Goal: Book appointment/travel/reservation

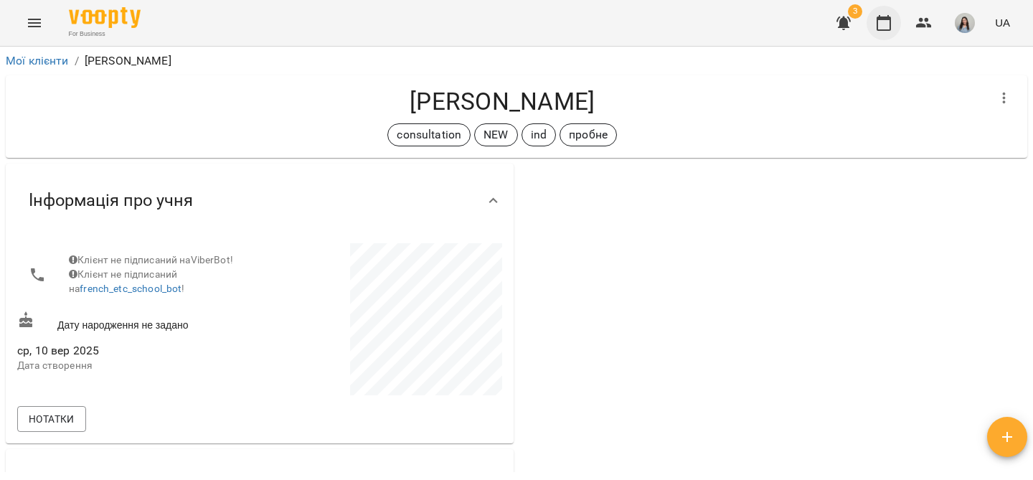
click at [886, 30] on icon "button" at bounding box center [884, 22] width 17 height 17
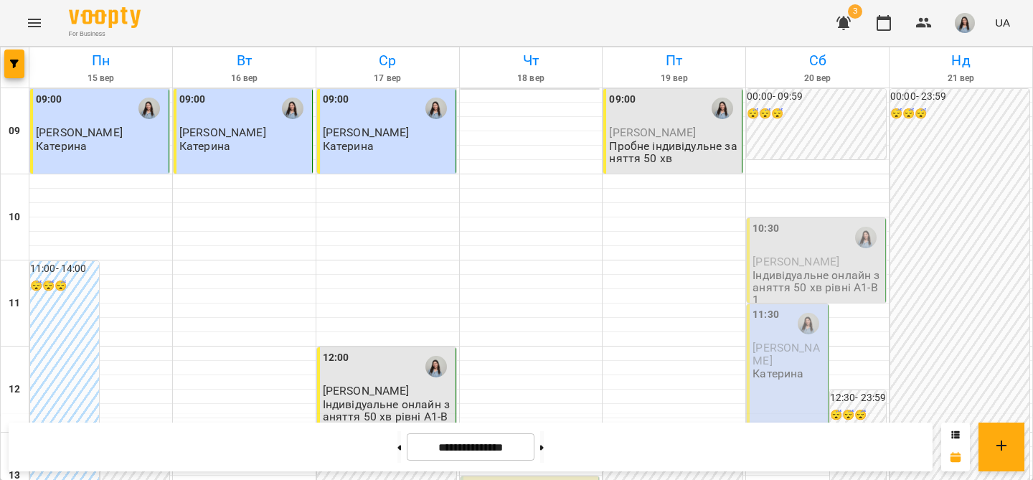
click at [673, 154] on p "Пробне індивідульне заняття 50 хв" at bounding box center [674, 152] width 130 height 25
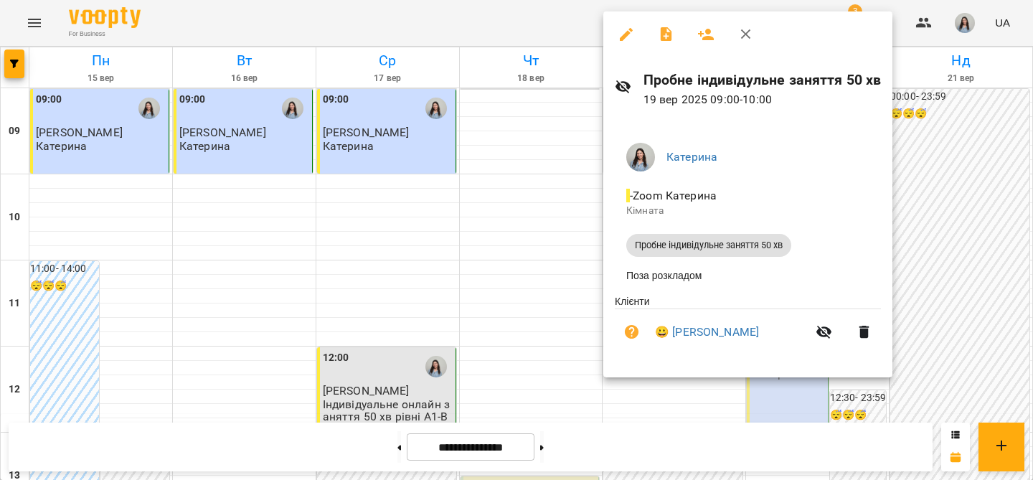
click at [548, 187] on div at bounding box center [516, 240] width 1033 height 480
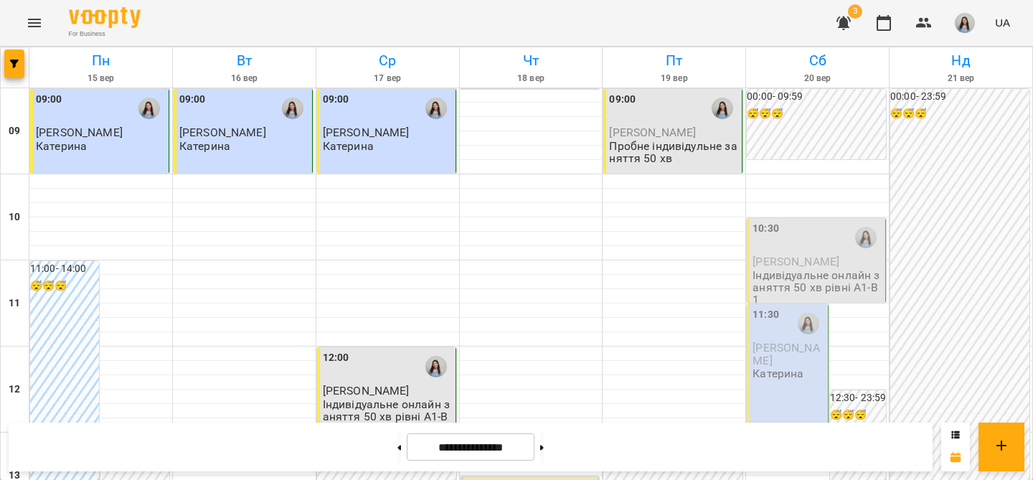
click at [656, 122] on div "09:00" at bounding box center [674, 108] width 130 height 33
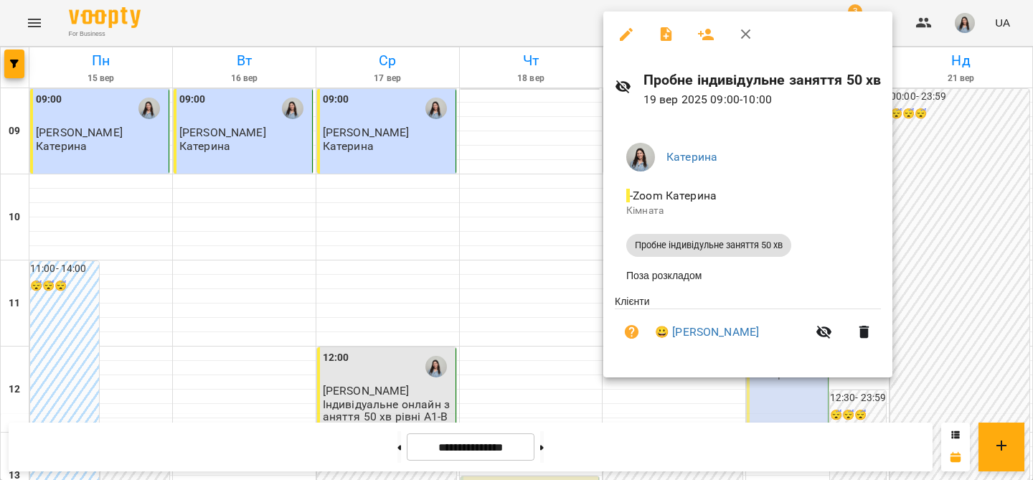
click at [552, 161] on div at bounding box center [516, 240] width 1033 height 480
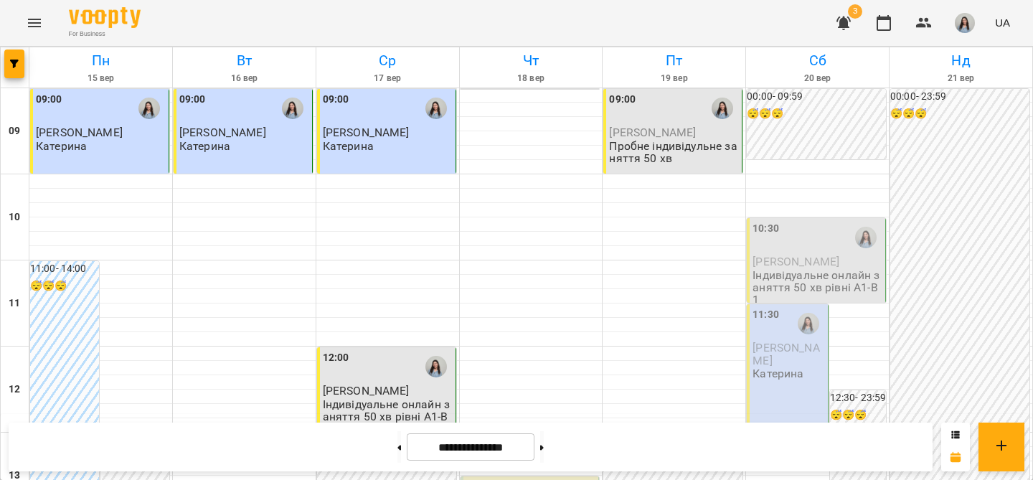
click at [680, 144] on p "Пробне індивідульне заняття 50 хв" at bounding box center [674, 152] width 130 height 25
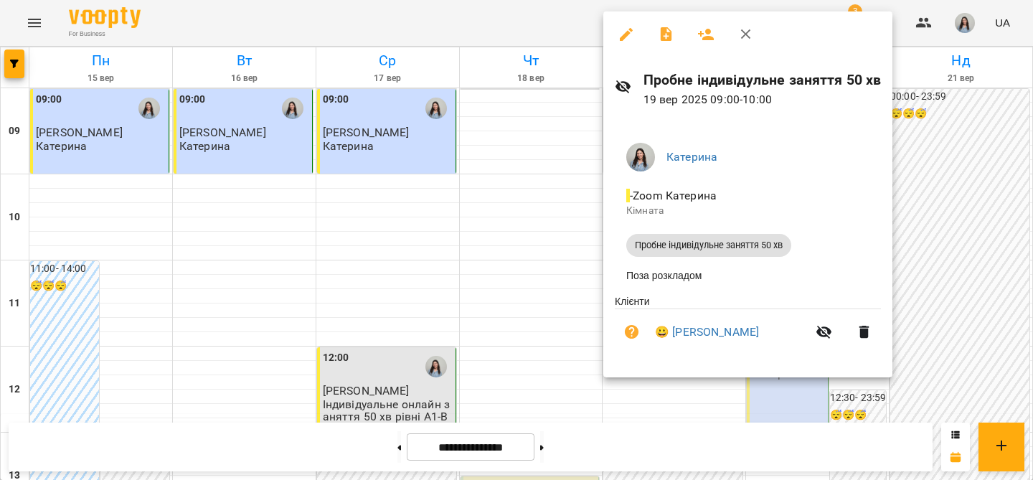
click at [502, 182] on div at bounding box center [516, 240] width 1033 height 480
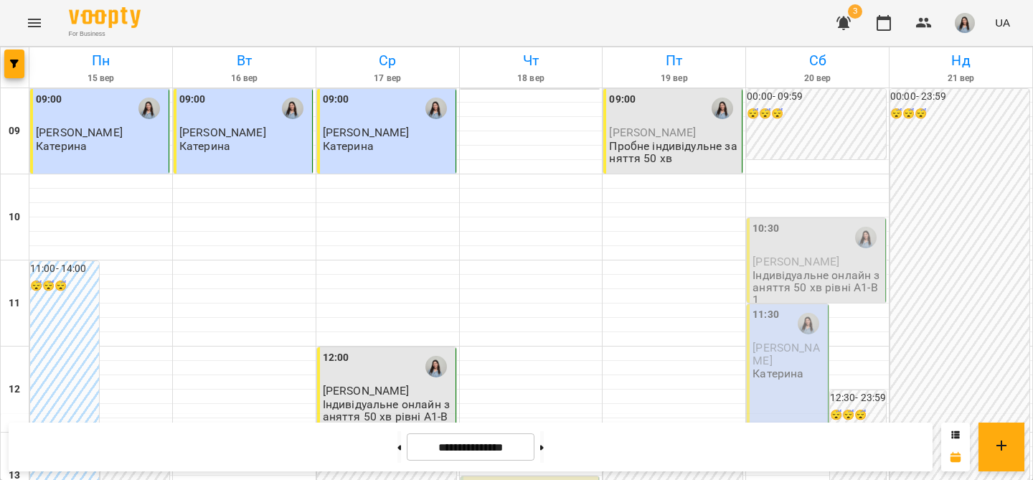
click at [849, 27] on icon "button" at bounding box center [844, 24] width 14 height 14
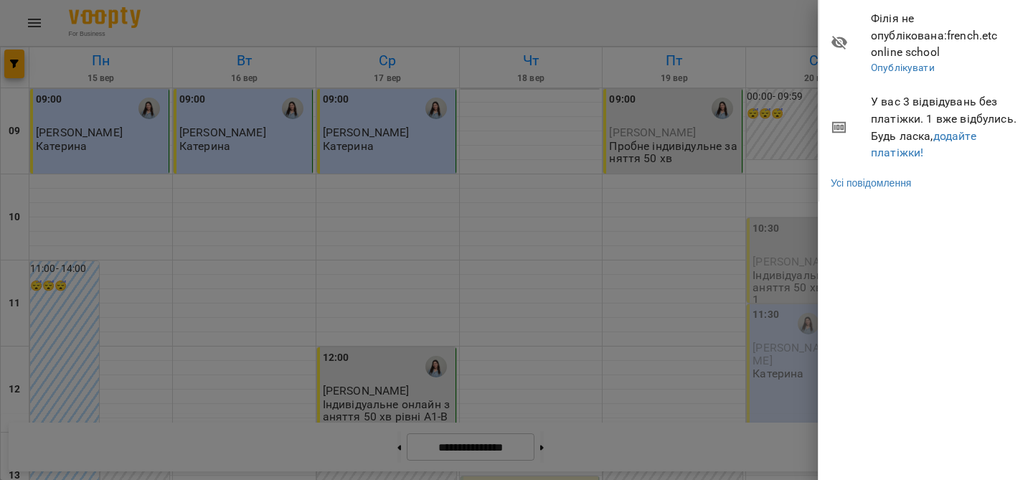
click at [718, 35] on div at bounding box center [516, 240] width 1033 height 480
